Goal: Information Seeking & Learning: Learn about a topic

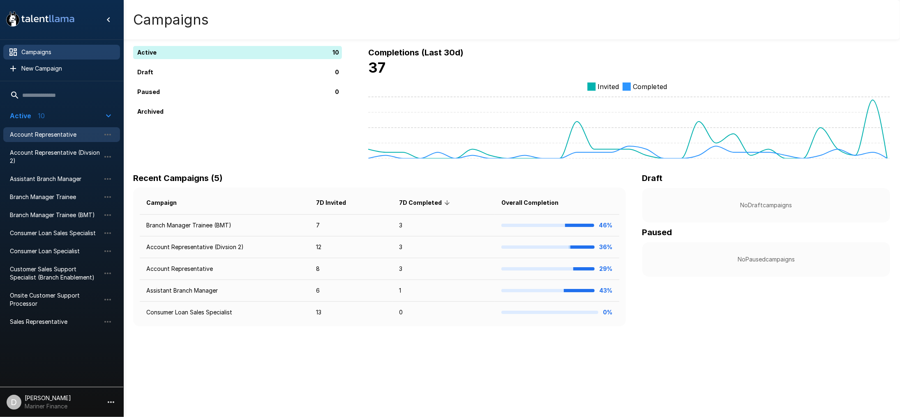
click at [25, 134] on span "Account Representative" at bounding box center [55, 135] width 90 height 8
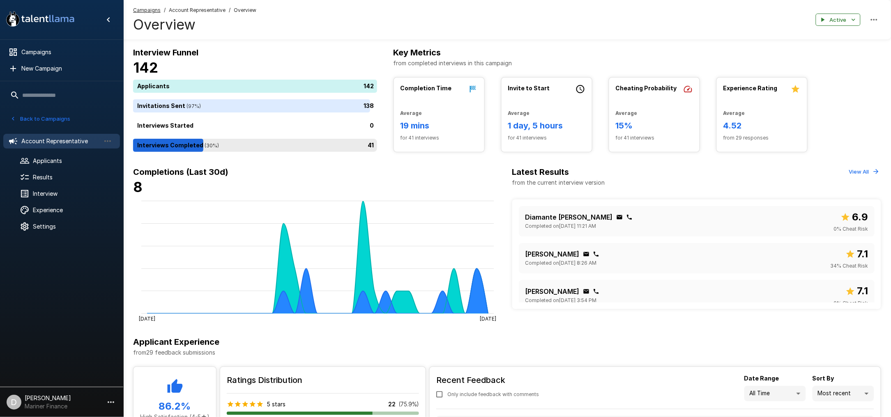
click at [269, 150] on div "41" at bounding box center [256, 145] width 247 height 13
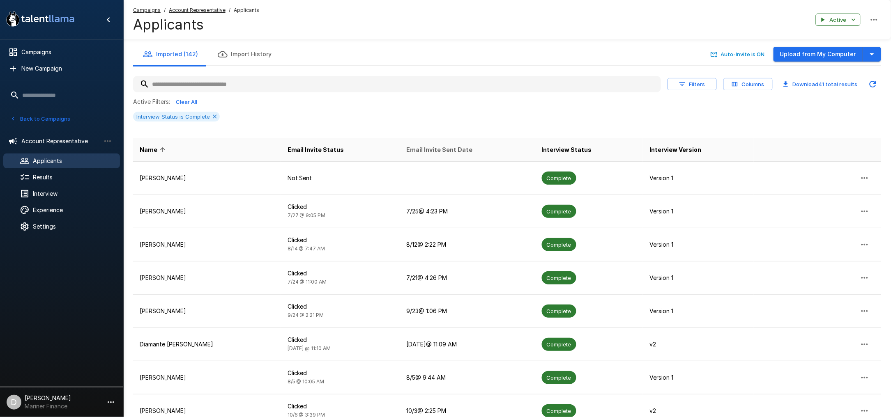
click at [424, 147] on span "Email Invite Sent Date" at bounding box center [440, 150] width 66 height 10
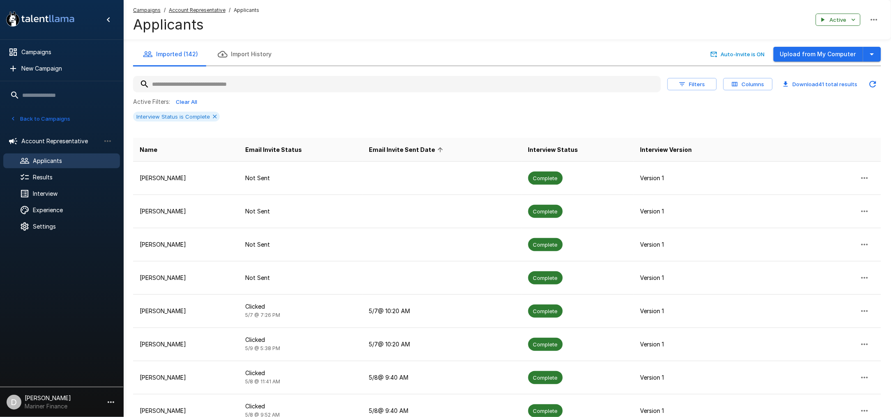
click at [424, 147] on span "Email Invite Sent Date" at bounding box center [407, 150] width 77 height 10
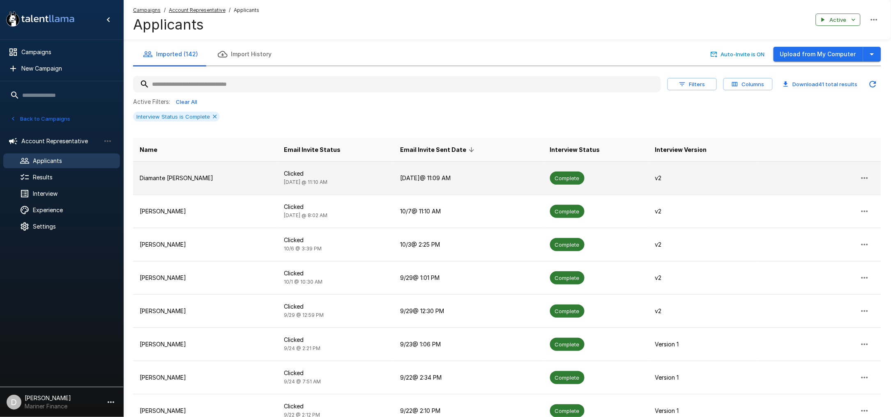
click at [306, 175] on p "Clicked" at bounding box center [335, 174] width 103 height 8
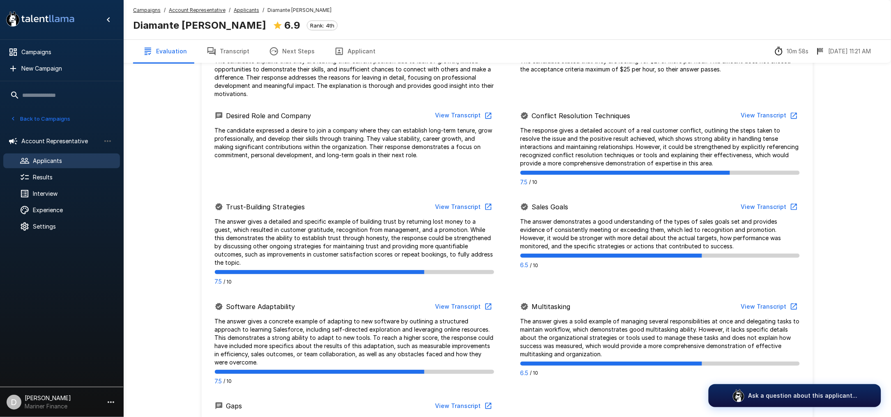
scroll to position [329, 0]
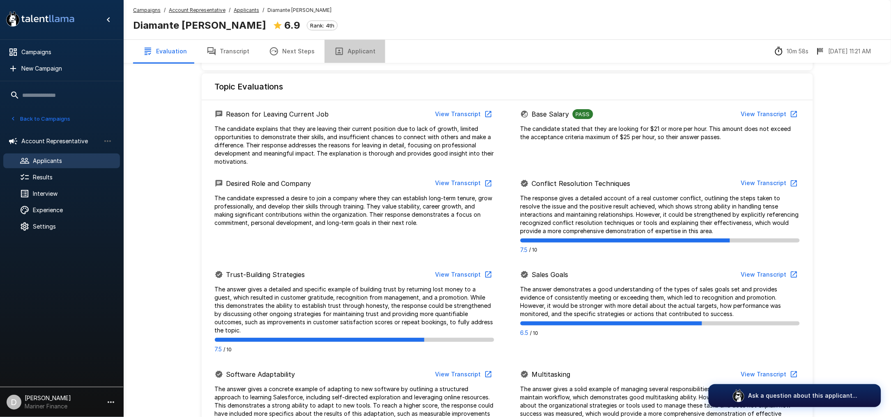
click at [355, 54] on button "Applicant" at bounding box center [355, 51] width 61 height 23
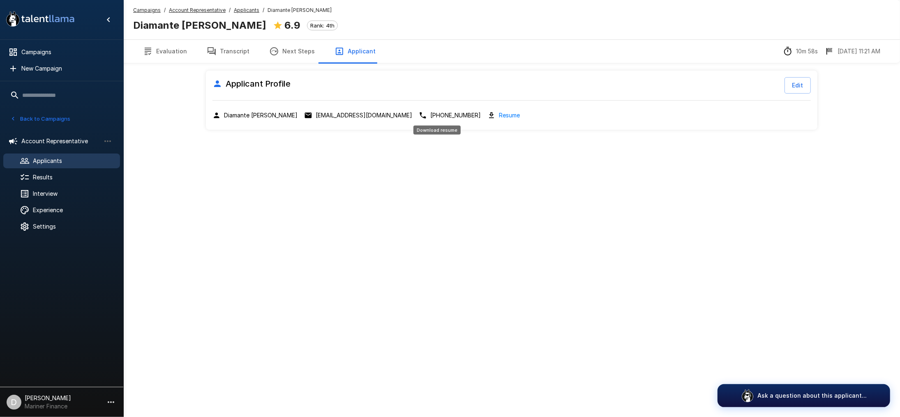
click at [499, 114] on link "Resume" at bounding box center [509, 115] width 21 height 9
click at [166, 53] on button "Evaluation" at bounding box center [165, 51] width 64 height 23
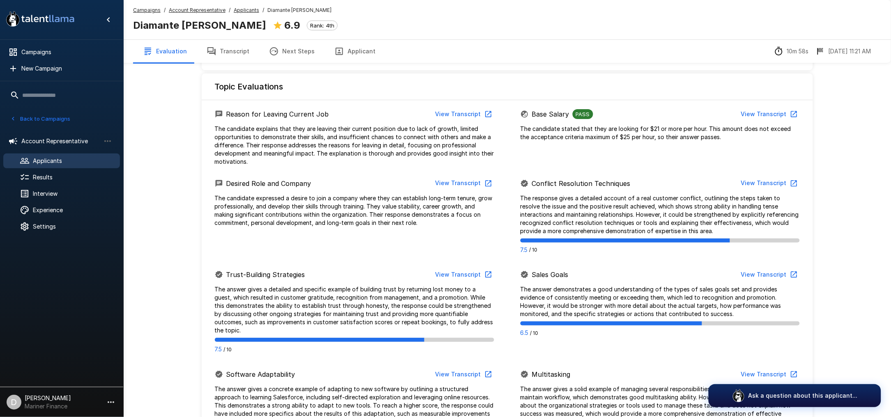
scroll to position [383, 0]
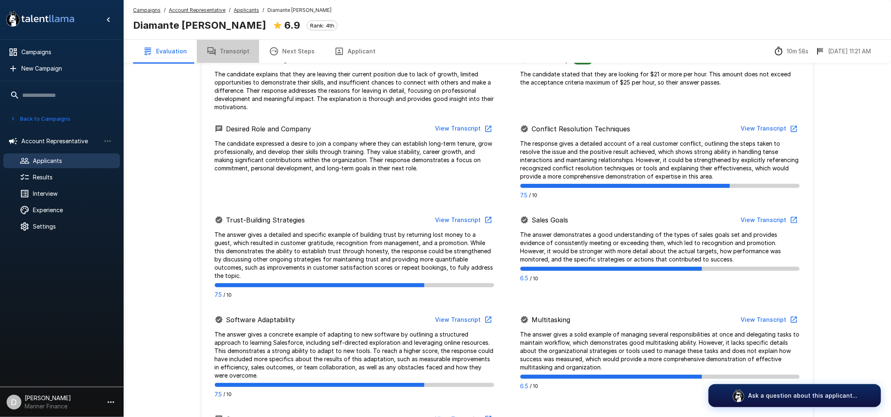
click at [234, 46] on button "Transcript" at bounding box center [228, 51] width 62 height 23
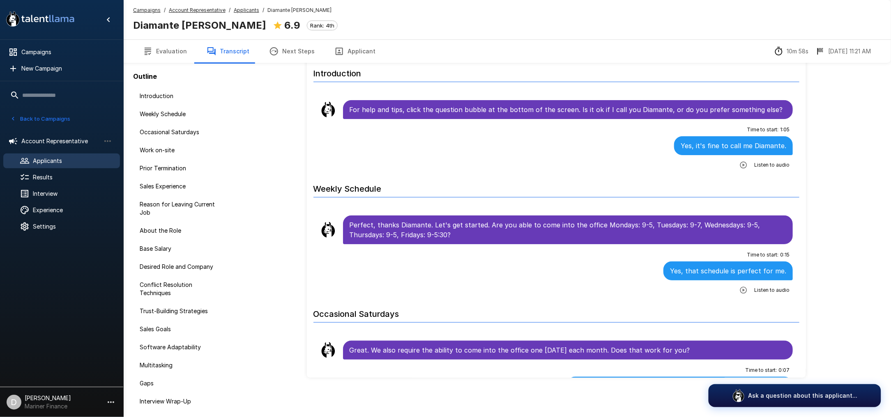
scroll to position [34, 0]
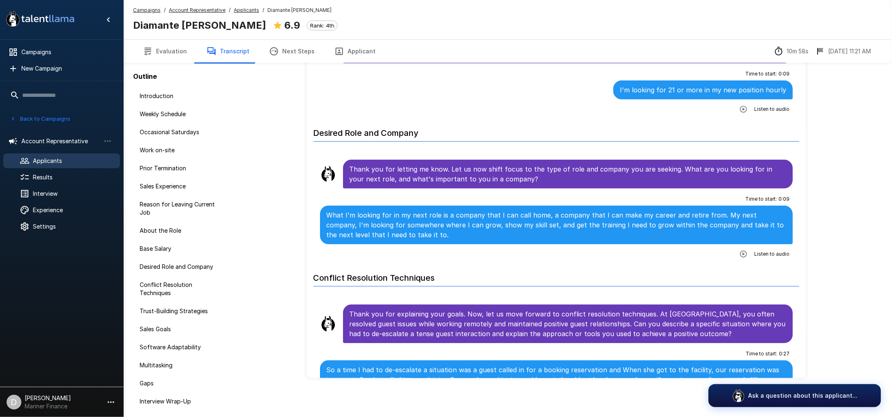
scroll to position [1095, 0]
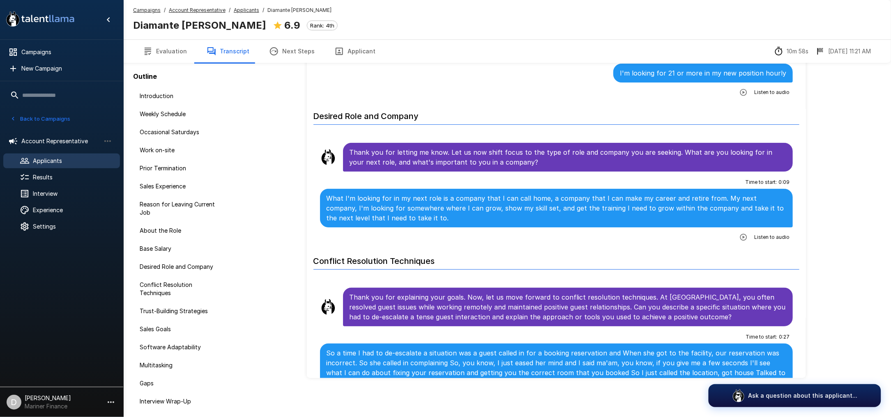
click at [360, 55] on button "Applicant" at bounding box center [355, 51] width 61 height 23
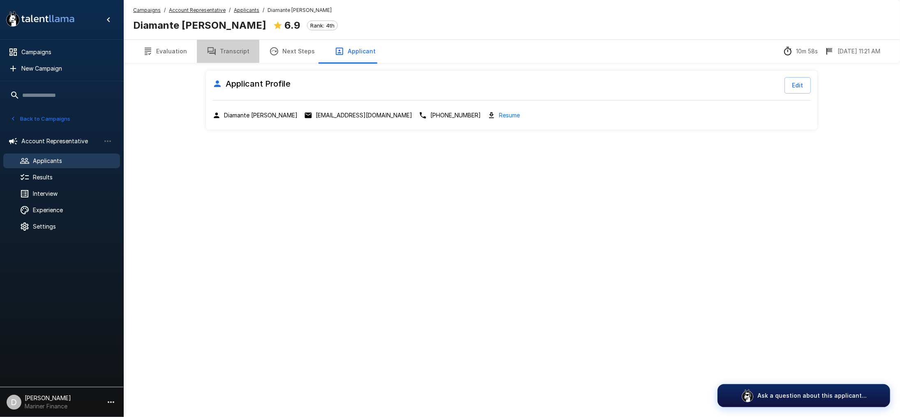
click at [246, 52] on button "Transcript" at bounding box center [228, 51] width 62 height 23
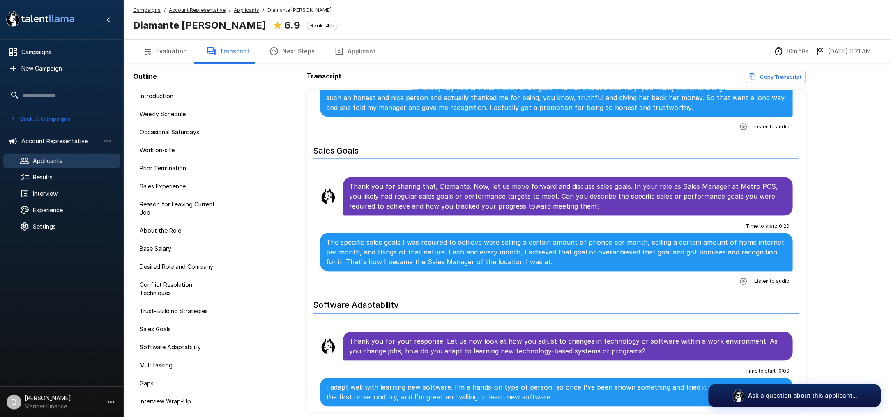
scroll to position [1643, 0]
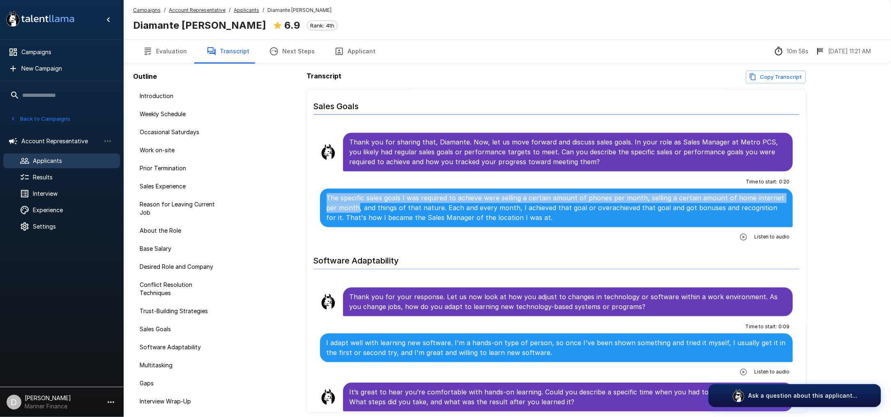
drag, startPoint x: 357, startPoint y: 200, endPoint x: 319, endPoint y: 190, distance: 39.3
click at [319, 190] on li "Time to start : 0 : 20 The specific sales goals I was required to achieve were …" at bounding box center [556, 209] width 486 height 73
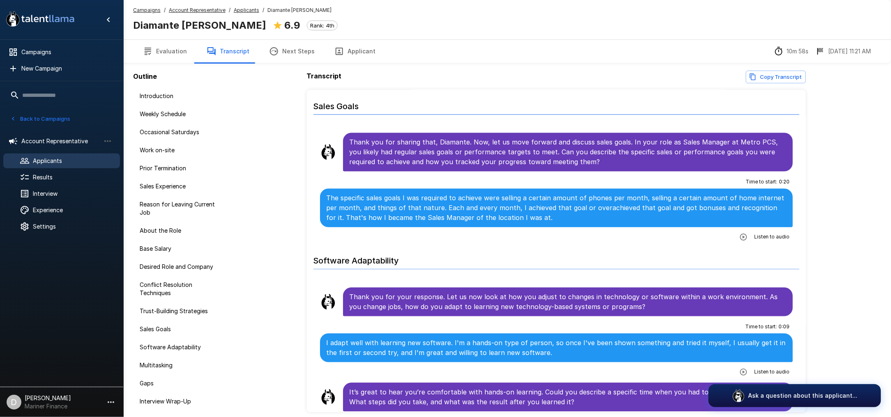
click at [692, 215] on p "The specific sales goals I was required to achieve were selling a certain amoun…" at bounding box center [557, 209] width 460 height 30
click at [463, 236] on div "Time to start : 0 : 20 The specific sales goals I was required to achieve were …" at bounding box center [556, 210] width 473 height 68
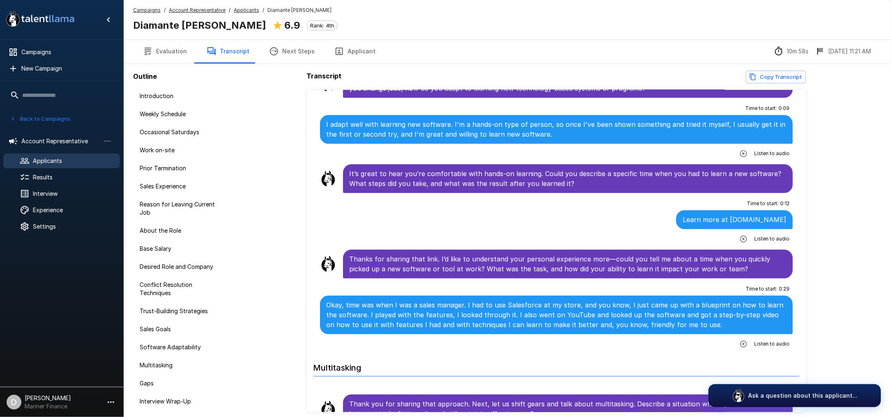
scroll to position [1972, 0]
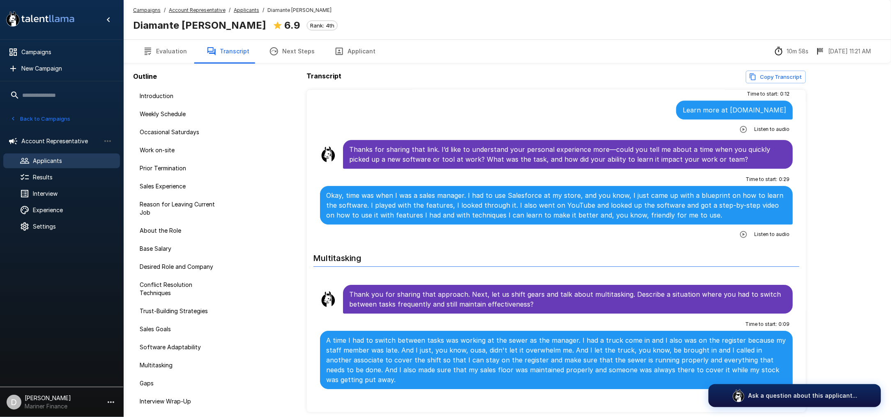
click at [53, 118] on button "Back to Campaigns" at bounding box center [40, 119] width 64 height 13
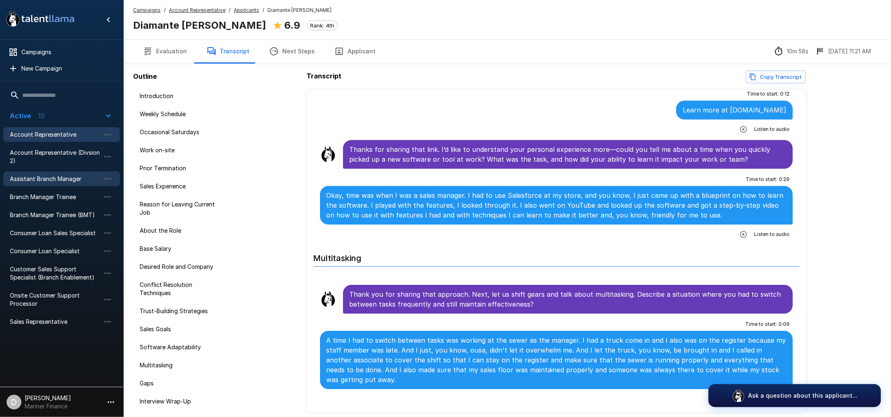
click at [47, 178] on span "Assistant Branch Manager" at bounding box center [55, 179] width 90 height 8
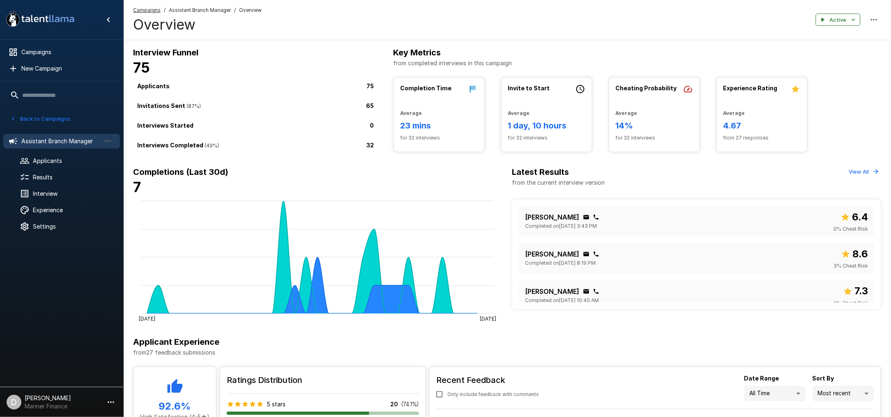
click at [252, 149] on div "32" at bounding box center [256, 145] width 247 height 13
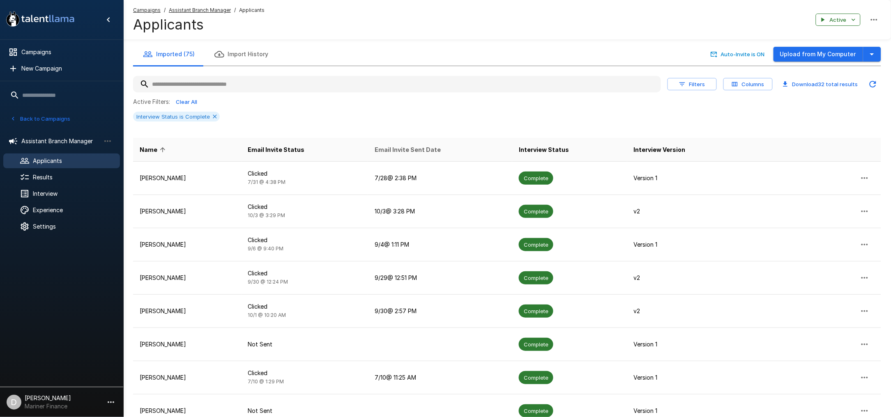
click at [431, 150] on span "Email Invite Sent Date" at bounding box center [408, 150] width 66 height 10
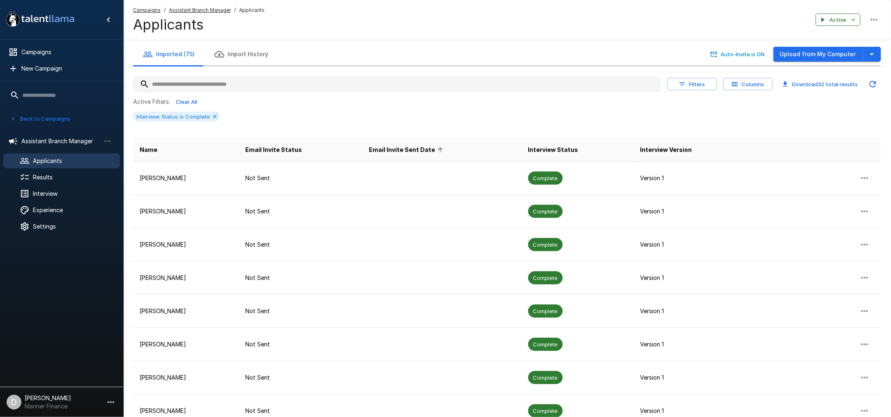
click at [431, 150] on span "Email Invite Sent Date" at bounding box center [407, 150] width 77 height 10
